Goal: Navigation & Orientation: Find specific page/section

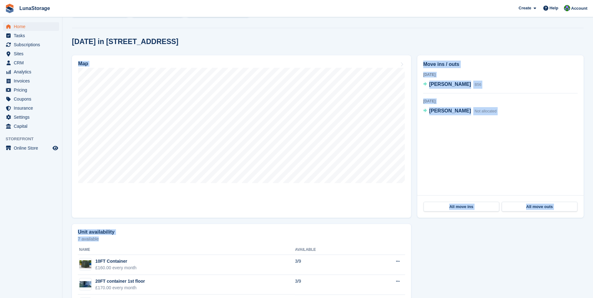
scroll to position [176, 0]
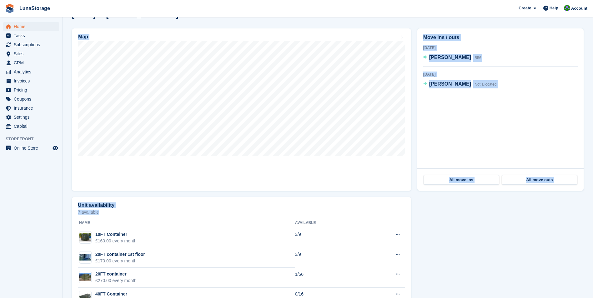
drag, startPoint x: 63, startPoint y: 105, endPoint x: 437, endPoint y: 296, distance: 419.5
click at [437, 296] on section "NEW Make extra revenue with our new price increases tool Rooted in industry bes…" at bounding box center [328, 73] width 531 height 497
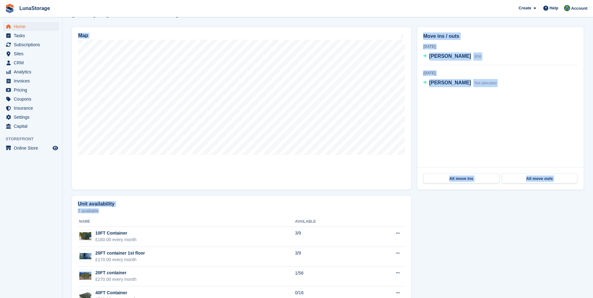
drag, startPoint x: 437, startPoint y: 296, endPoint x: 430, endPoint y: 259, distance: 38.5
click at [430, 259] on div "Unit availability 7 available Name Available 10FT Container £160.00 every month…" at bounding box center [328, 254] width 518 height 122
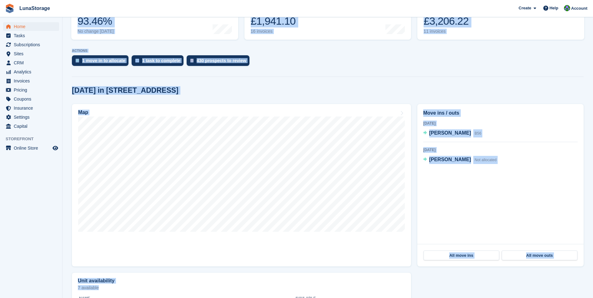
scroll to position [199, 0]
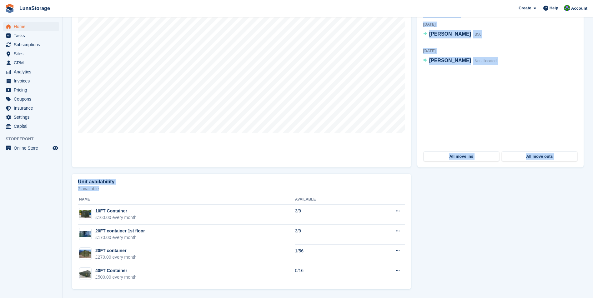
drag, startPoint x: 65, startPoint y: 73, endPoint x: 514, endPoint y: 281, distance: 494.8
click at [514, 281] on section "NEW Make extra revenue with our new price increases tool Rooted in industry bes…" at bounding box center [328, 49] width 531 height 497
click at [465, 256] on div "Unit availability 7 available Name Available 10FT Container £160.00 every month…" at bounding box center [328, 232] width 518 height 122
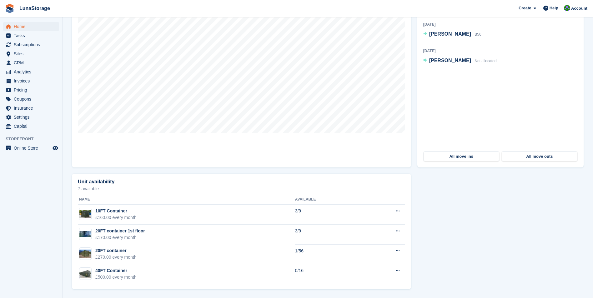
click at [69, 85] on div "Map" at bounding box center [242, 86] width 346 height 169
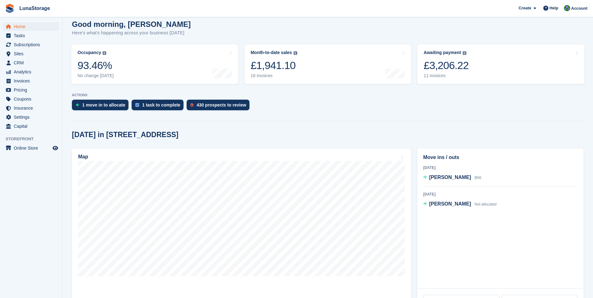
scroll to position [0, 0]
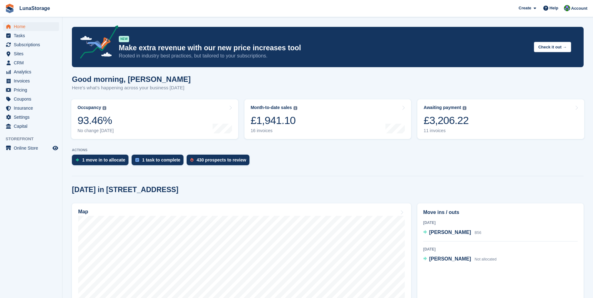
drag, startPoint x: 69, startPoint y: 78, endPoint x: 559, endPoint y: 264, distance: 524.3
click at [559, 264] on section "NEW Make extra revenue with our new price increases tool Rooted in industry bes…" at bounding box center [328, 248] width 531 height 497
drag, startPoint x: 559, startPoint y: 264, endPoint x: 547, endPoint y: 287, distance: 26.0
click at [547, 287] on div "Move ins / outs [DATE] Rodion Borokhovych B56 [DATE] [PERSON_NAME] Not allocated" at bounding box center [500, 274] width 166 height 140
